Goal: Task Accomplishment & Management: Use online tool/utility

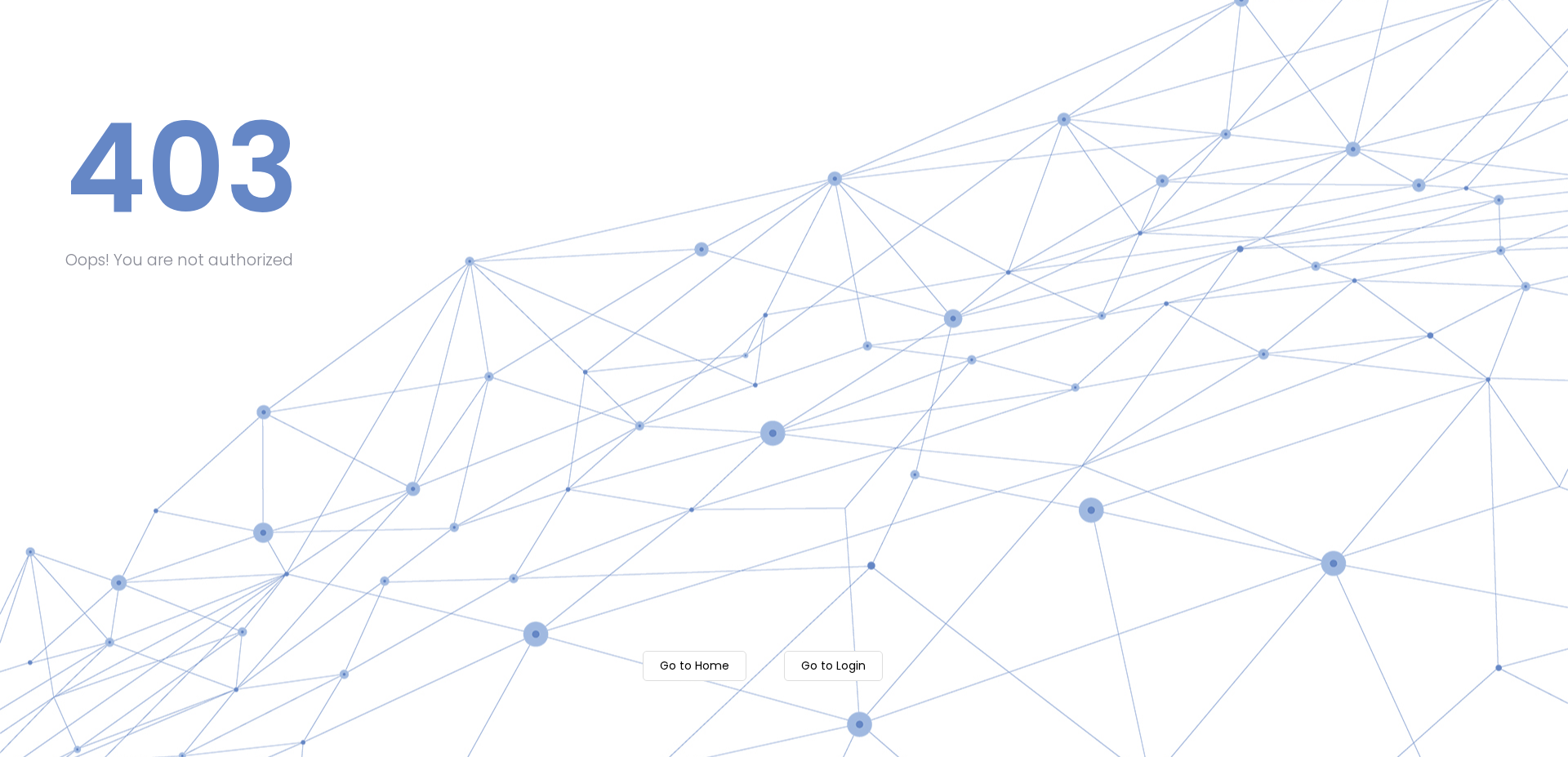
drag, startPoint x: 694, startPoint y: 668, endPoint x: 694, endPoint y: 660, distance: 8.0
click at [694, 664] on m-button "Go to Home" at bounding box center [694, 666] width 103 height 31
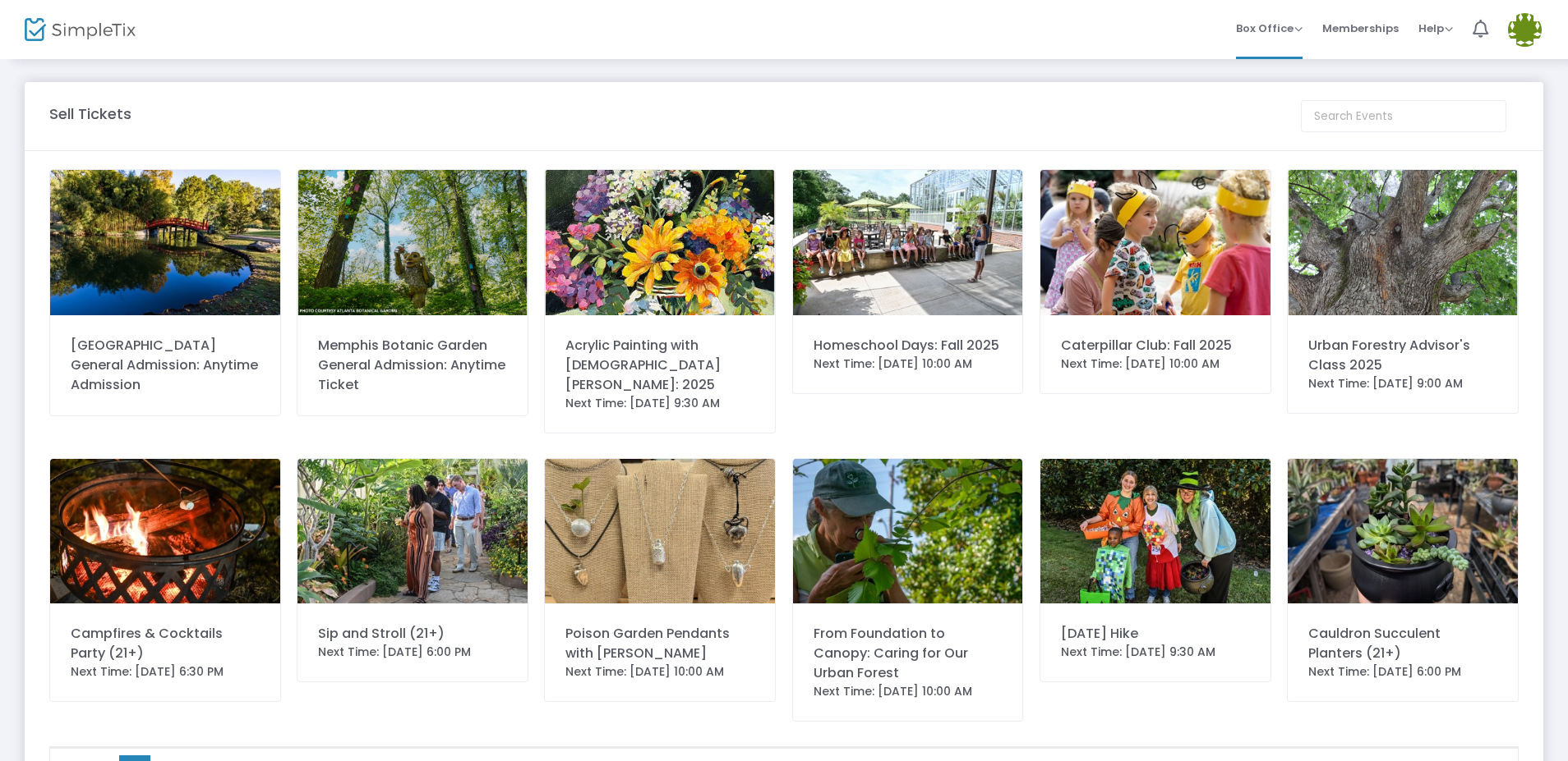
click at [1150, 300] on img at bounding box center [1155, 242] width 230 height 145
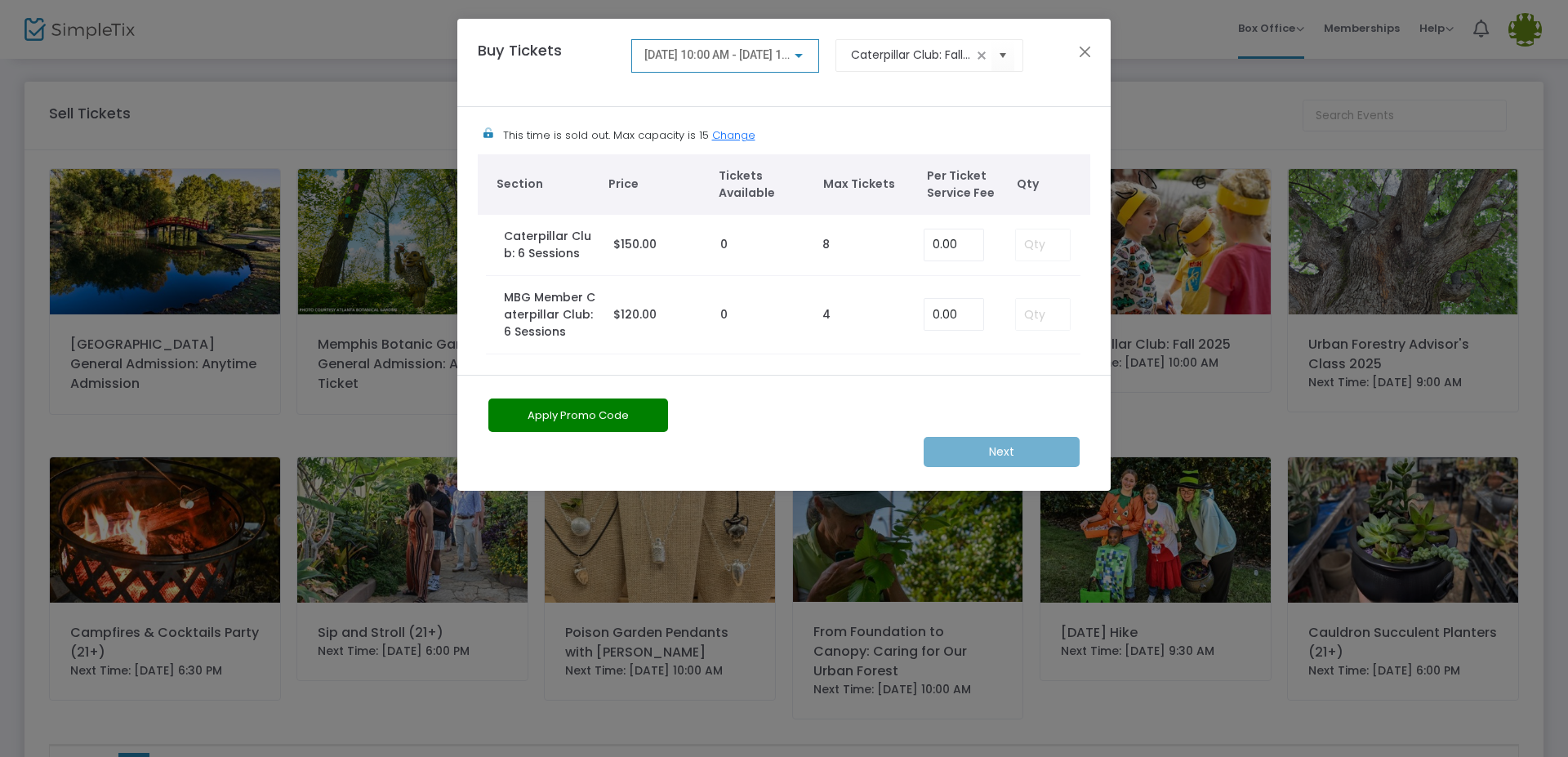
click at [799, 57] on div at bounding box center [798, 56] width 9 height 4
click at [1084, 49] on div at bounding box center [784, 378] width 1568 height 757
click at [1084, 57] on button "Close" at bounding box center [1085, 52] width 21 height 21
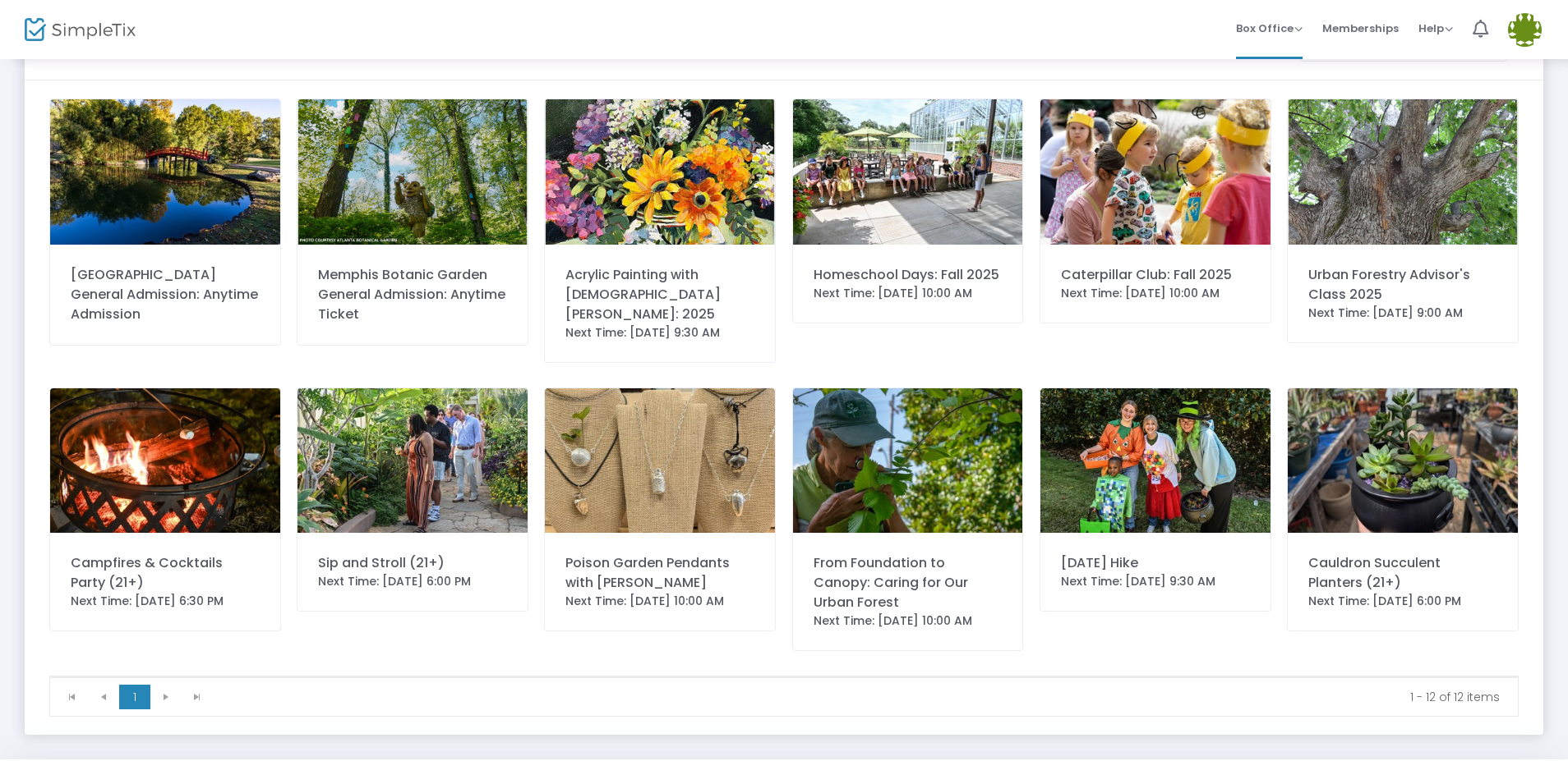
scroll to position [81, 0]
